Goal: Obtain resource: Obtain resource

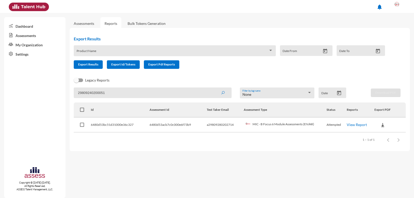
click at [214, 88] on button "submit" at bounding box center [222, 92] width 17 height 9
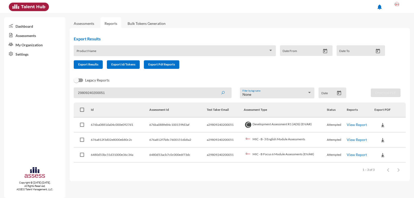
click at [353, 154] on link "View Report" at bounding box center [356, 154] width 20 height 4
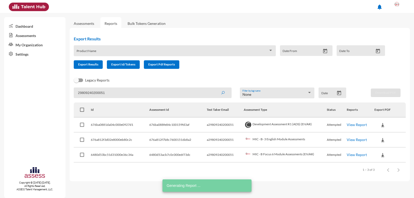
click at [380, 156] on img at bounding box center [382, 154] width 5 height 5
click at [386, 173] on button "AR" at bounding box center [388, 174] width 29 height 10
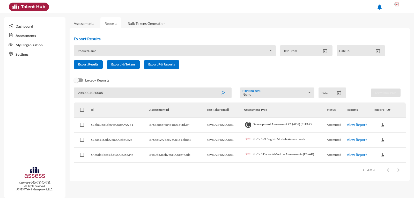
click at [141, 93] on input "29809240200051" at bounding box center [152, 92] width 157 height 11
paste input "903130201228"
type input "29903130201228"
click at [214, 88] on button "submit" at bounding box center [222, 92] width 17 height 9
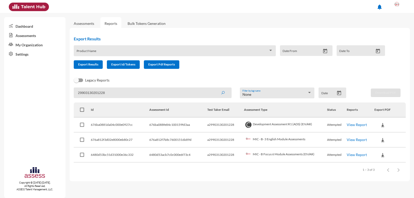
click at [349, 154] on link "View Report" at bounding box center [356, 154] width 20 height 4
click at [383, 154] on img at bounding box center [382, 154] width 5 height 5
click at [381, 173] on button "AR" at bounding box center [388, 174] width 29 height 10
